Goal: Task Accomplishment & Management: Complete application form

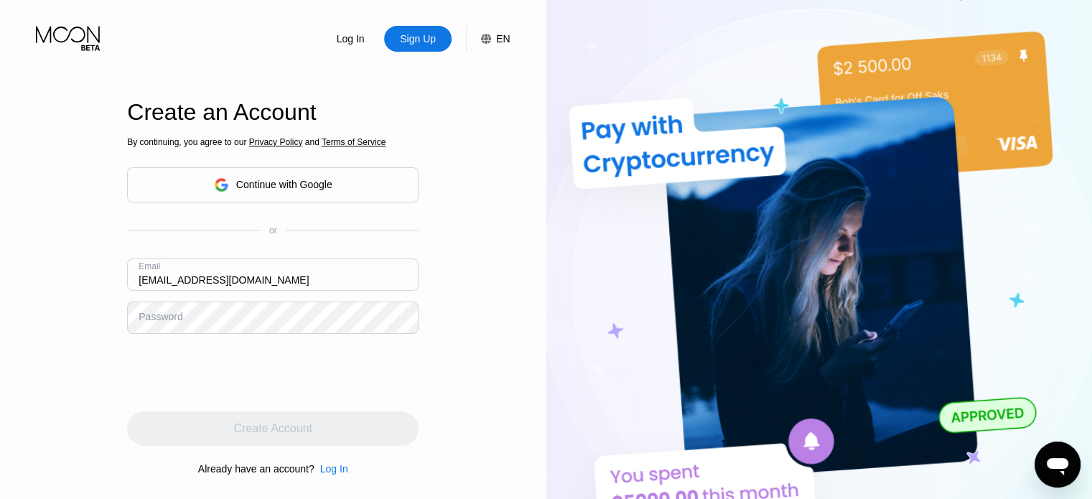
type input "janicerasnic@hotmail.com"
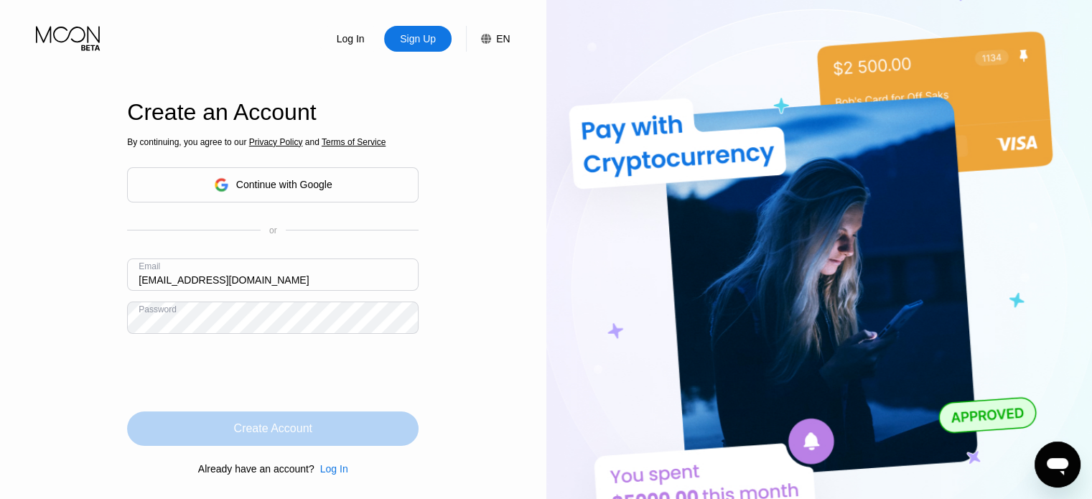
click at [283, 434] on div "Create Account" at bounding box center [273, 428] width 78 height 14
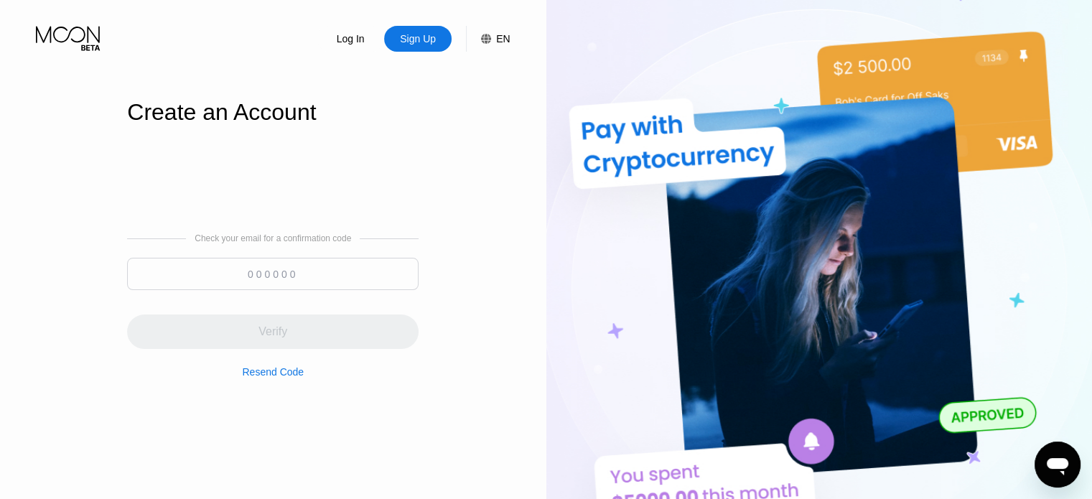
click at [273, 375] on div "Resend Code" at bounding box center [273, 371] width 62 height 11
click at [286, 378] on div "Resend Code" at bounding box center [273, 371] width 62 height 11
click at [429, 42] on div "Sign Up" at bounding box center [417, 39] width 39 height 14
click at [421, 48] on div "Sign Up" at bounding box center [417, 39] width 67 height 26
click at [428, 34] on div "Sign Up" at bounding box center [417, 39] width 39 height 14
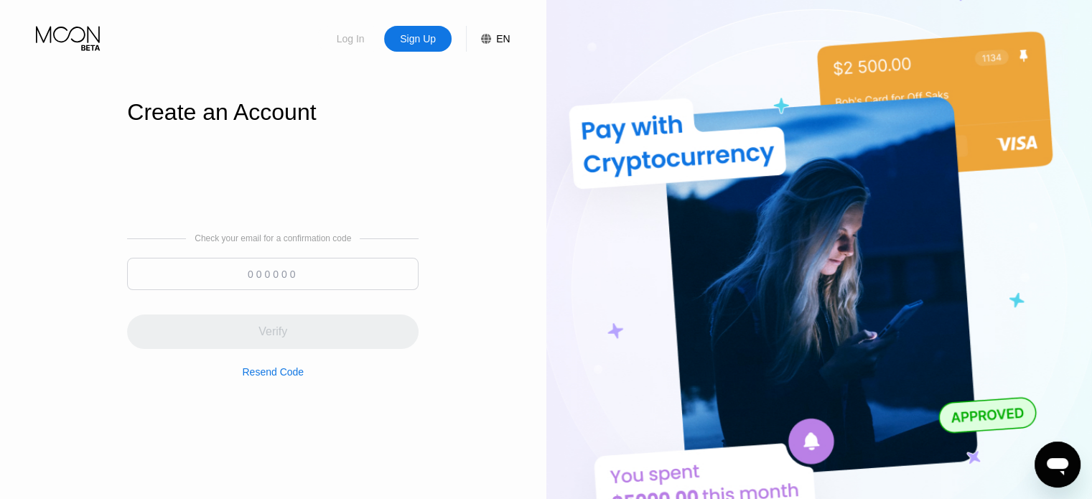
click at [347, 39] on div "Log In" at bounding box center [350, 39] width 31 height 14
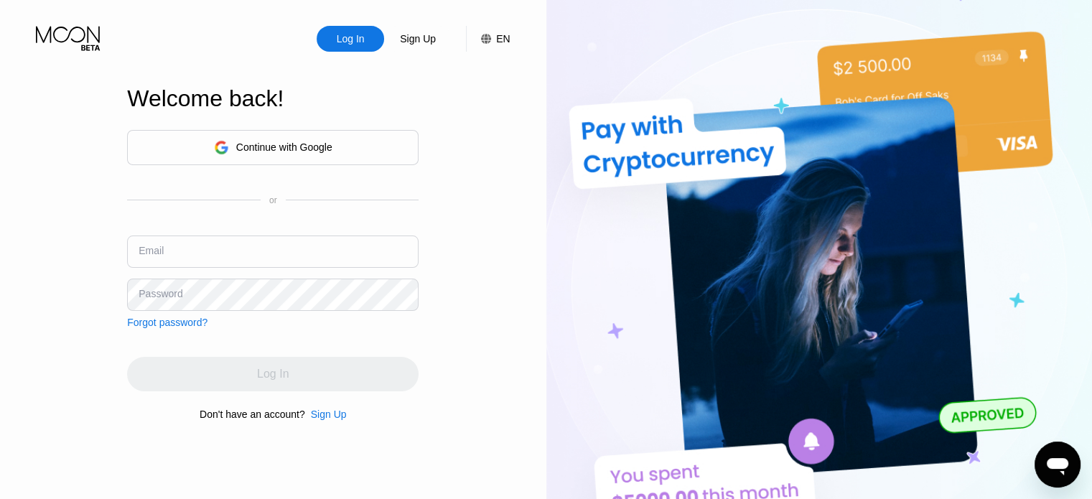
type input "janicerasnic@hotmail.com"
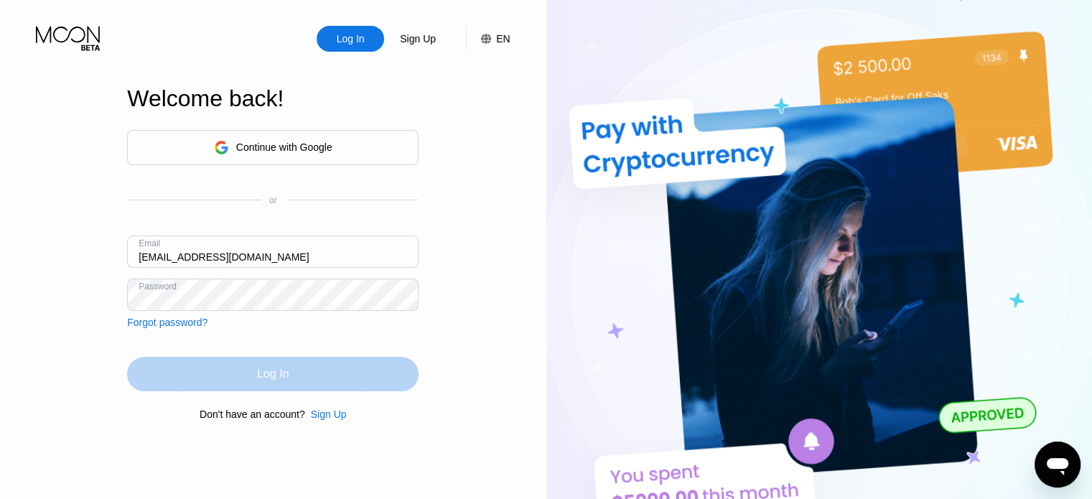
click at [304, 379] on div "Log In" at bounding box center [272, 374] width 291 height 34
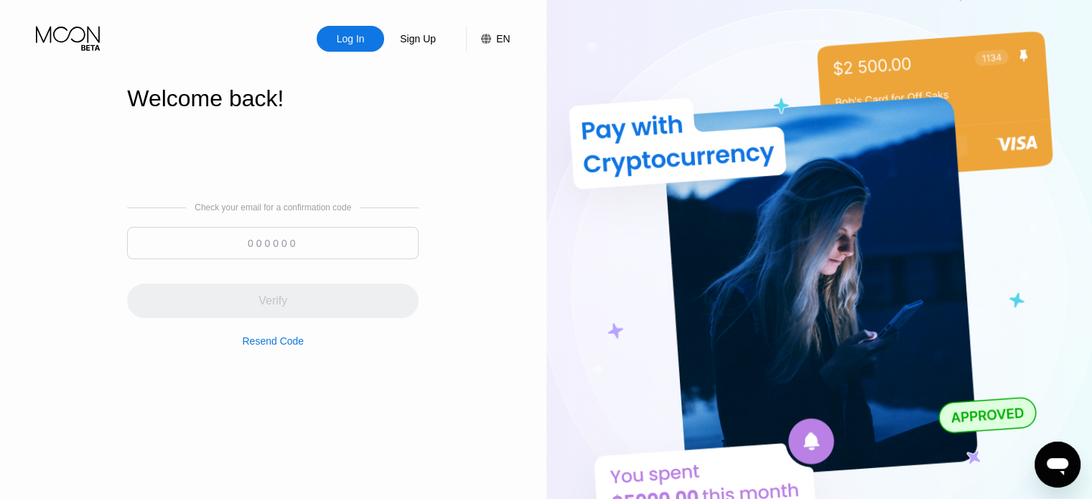
click at [291, 343] on div "Resend Code" at bounding box center [273, 340] width 62 height 11
click at [419, 35] on div "Sign Up" at bounding box center [417, 39] width 39 height 14
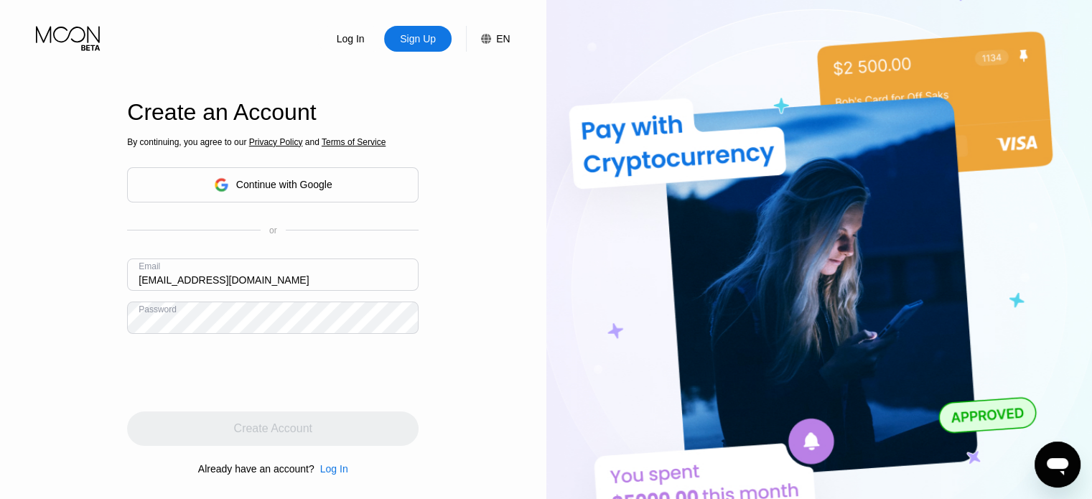
drag, startPoint x: 276, startPoint y: 279, endPoint x: 69, endPoint y: 269, distance: 207.0
click at [69, 269] on div "Log In Sign Up EN Language Select an item Save Create an Account By continuing,…" at bounding box center [273, 274] width 546 height 549
paste input "viclegget@outlook"
type input "viclegget@outlook.com"
click at [45, 318] on div "Log In Sign Up EN Language Select an item Save Create an Account By continuing,…" at bounding box center [273, 274] width 546 height 549
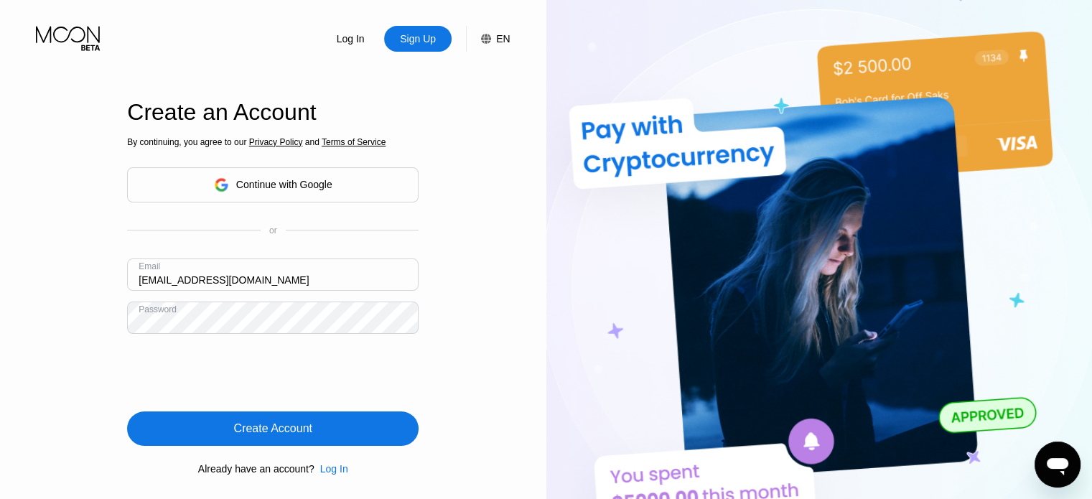
click at [313, 433] on div "Create Account" at bounding box center [272, 428] width 291 height 34
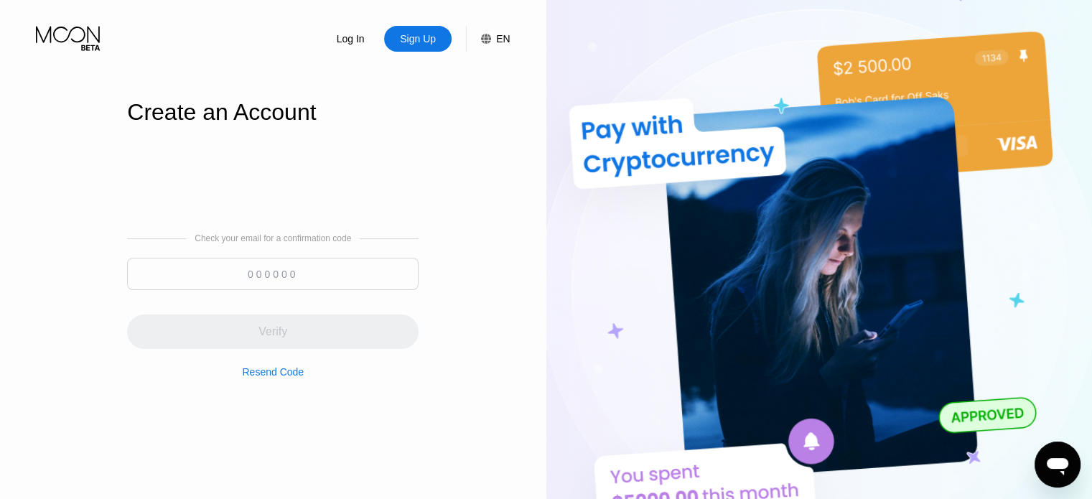
click at [344, 275] on input at bounding box center [272, 274] width 291 height 32
paste input "485304"
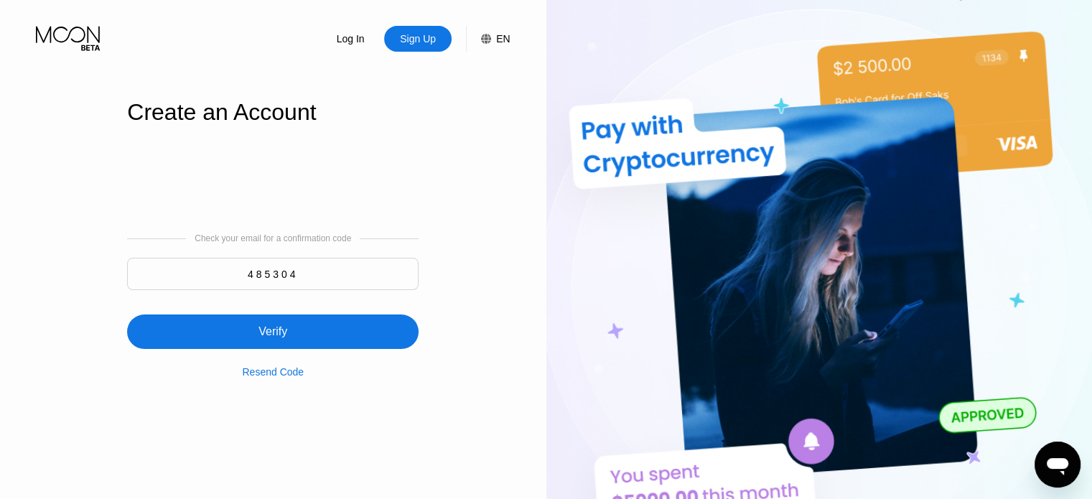
type input "485304"
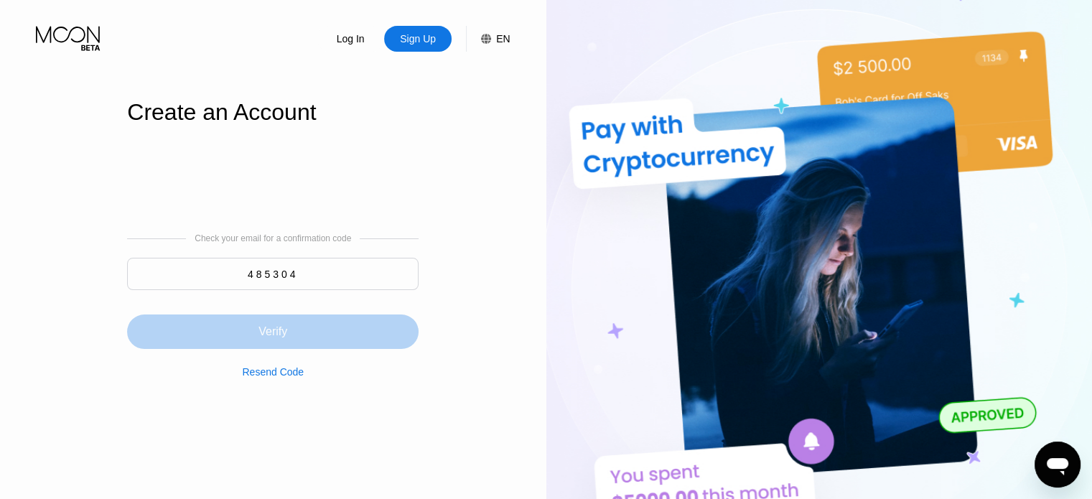
click at [333, 328] on div "Verify" at bounding box center [272, 331] width 291 height 34
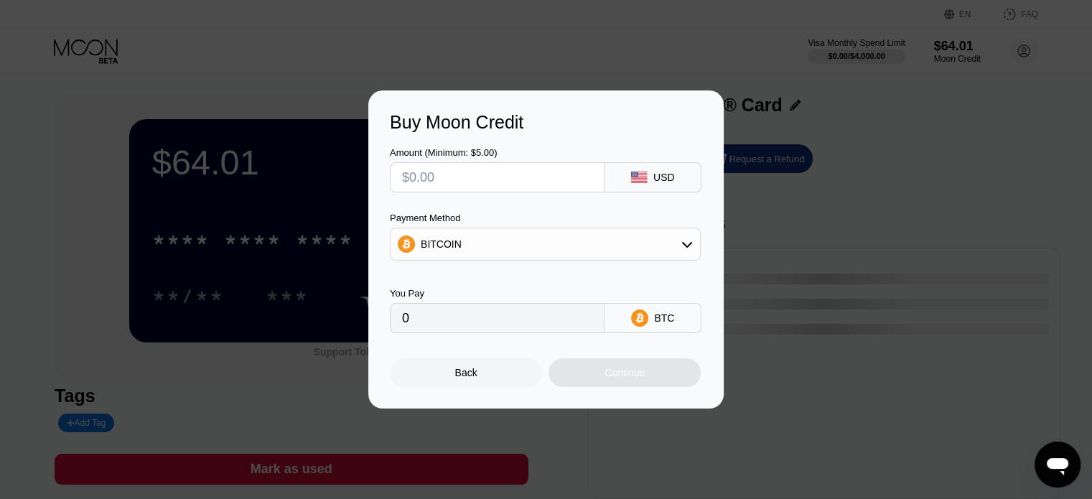
click at [509, 372] on div "Back Continue" at bounding box center [546, 360] width 312 height 54
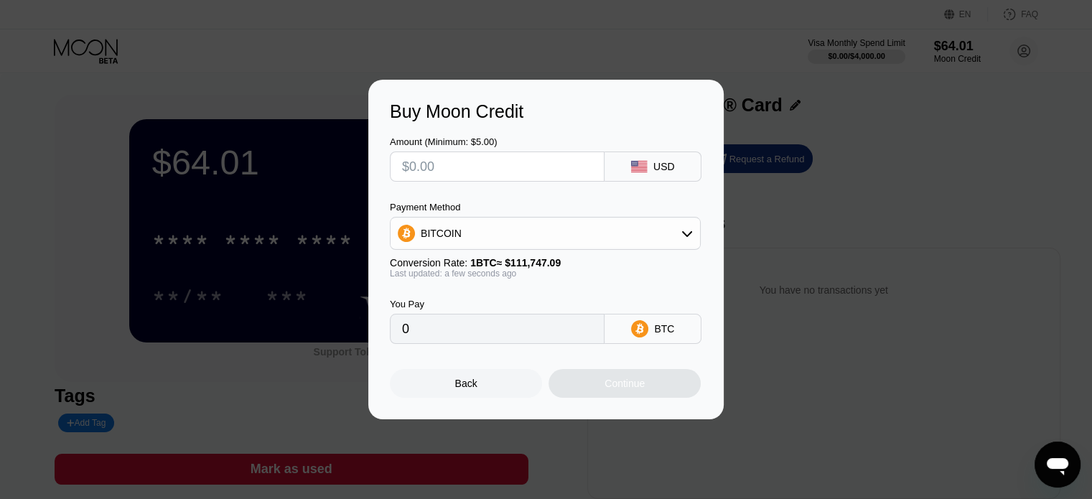
click at [468, 389] on div "Back" at bounding box center [466, 383] width 22 height 11
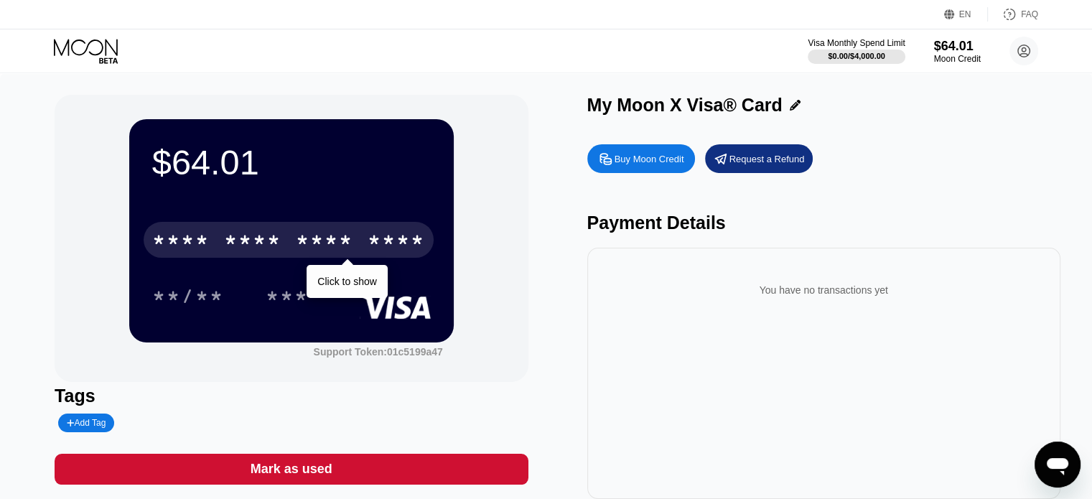
click at [228, 252] on div "* * * *" at bounding box center [252, 241] width 57 height 23
click at [316, 243] on div "* * * *" at bounding box center [324, 241] width 57 height 23
